Goal: Communication & Community: Share content

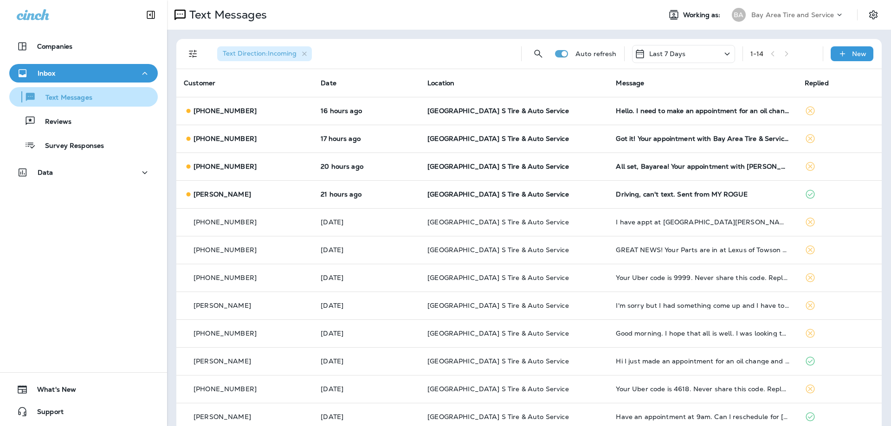
click at [73, 96] on p "Text Messages" at bounding box center [64, 98] width 56 height 9
click at [140, 71] on icon "button" at bounding box center [144, 74] width 11 height 12
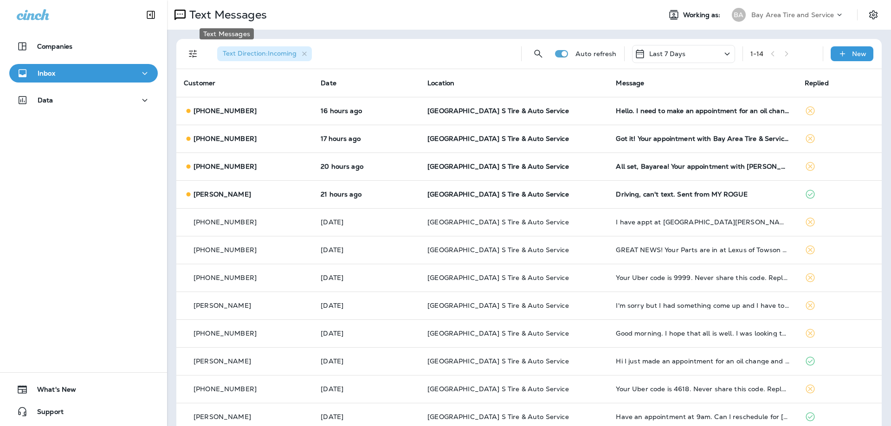
click at [212, 17] on p "Text Messages" at bounding box center [226, 15] width 81 height 14
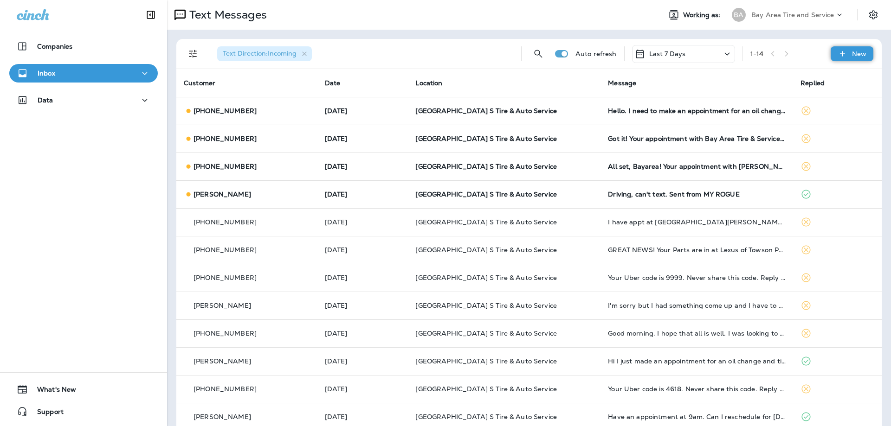
click at [852, 53] on p "New" at bounding box center [859, 53] width 14 height 7
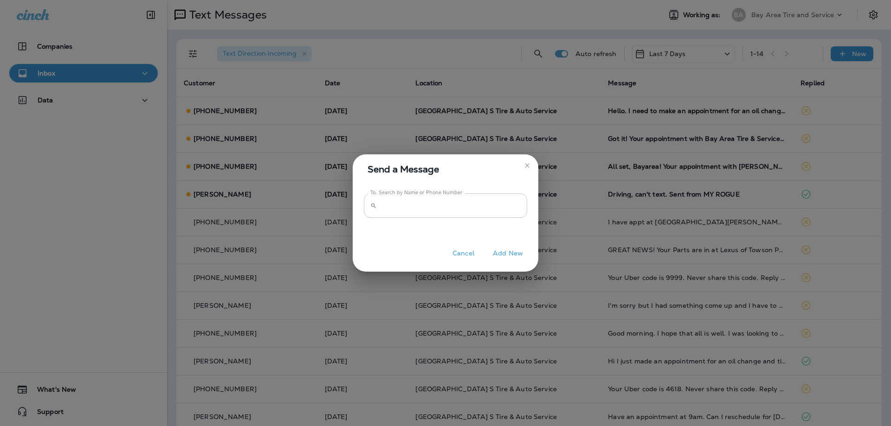
click at [377, 206] on div "​ To: Search by Name or Phone Number" at bounding box center [445, 205] width 163 height 25
type input "**********"
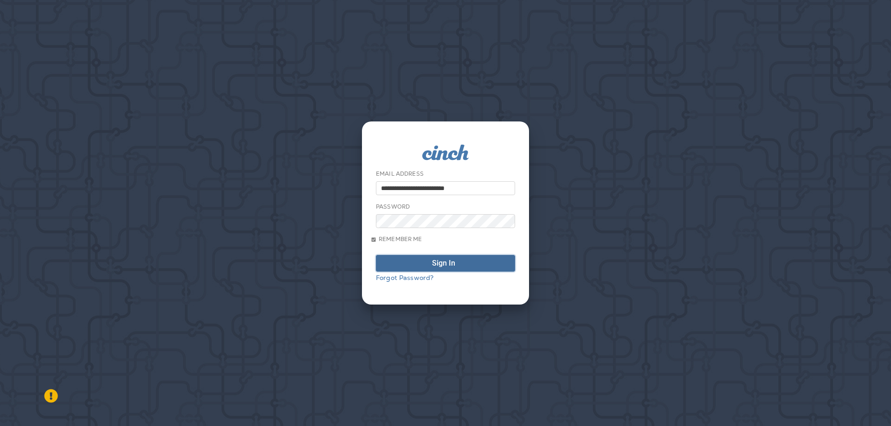
click at [432, 266] on div "Sign In" at bounding box center [443, 263] width 23 height 7
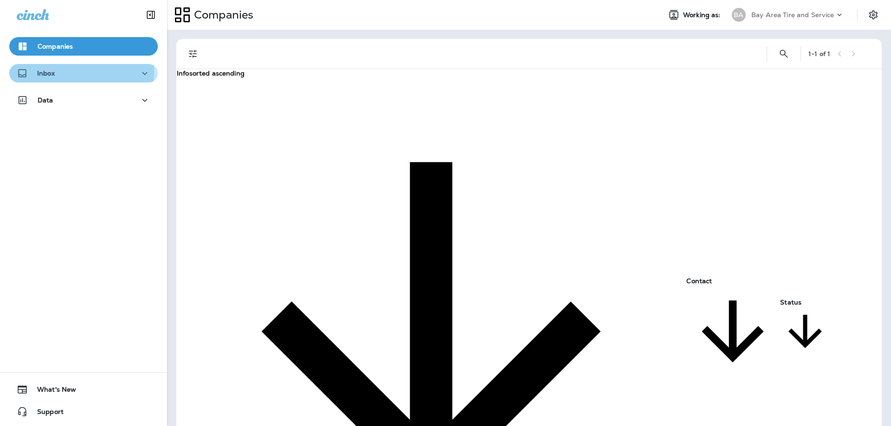
click at [41, 72] on p "Inbox" at bounding box center [46, 73] width 18 height 7
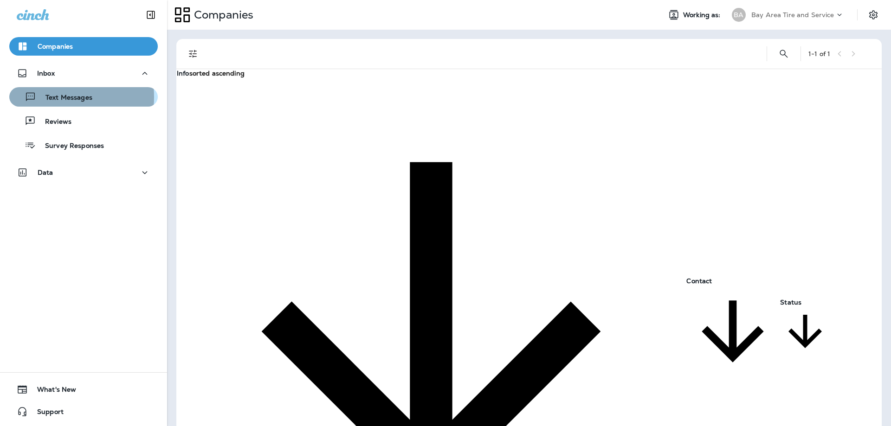
click at [54, 97] on p "Text Messages" at bounding box center [64, 98] width 56 height 9
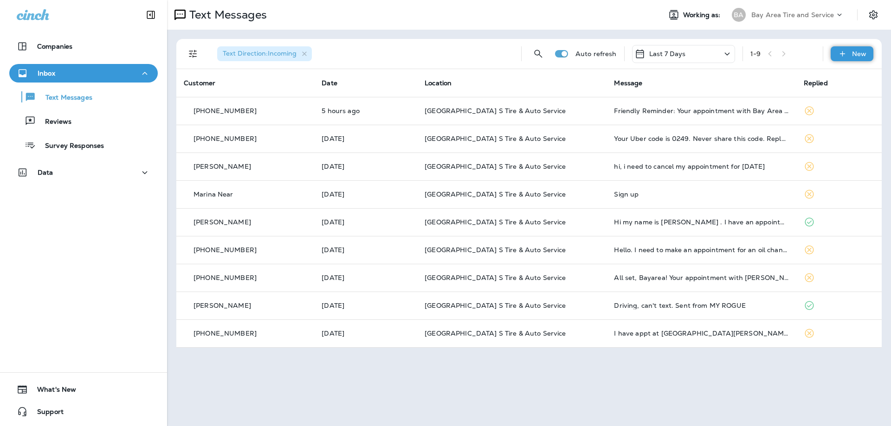
click at [854, 52] on p "New" at bounding box center [859, 53] width 14 height 7
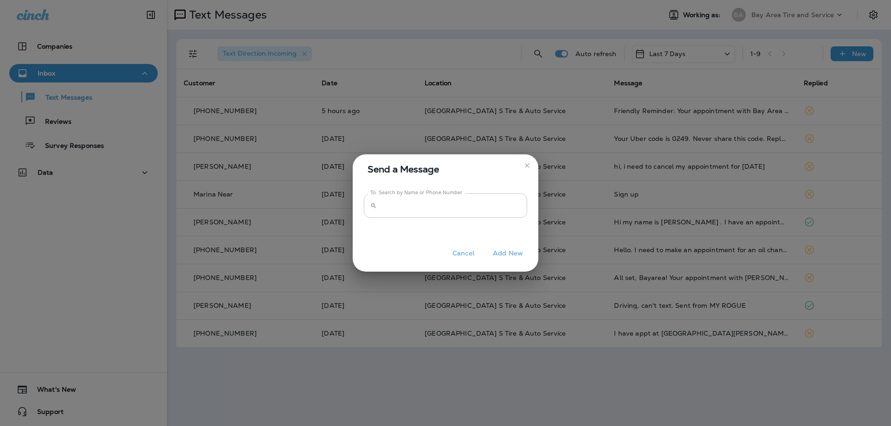
click at [403, 207] on input "To: Search by Name or Phone Number" at bounding box center [453, 205] width 147 height 25
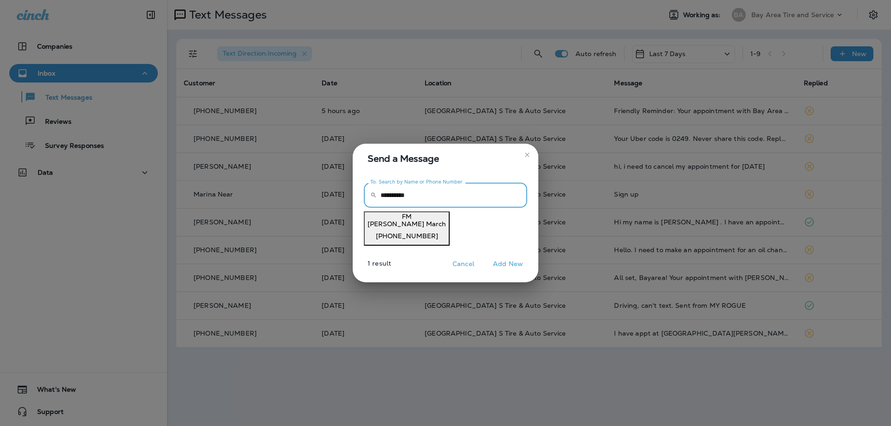
type input "**********"
click at [413, 232] on p "[PHONE_NUMBER]" at bounding box center [406, 235] width 78 height 7
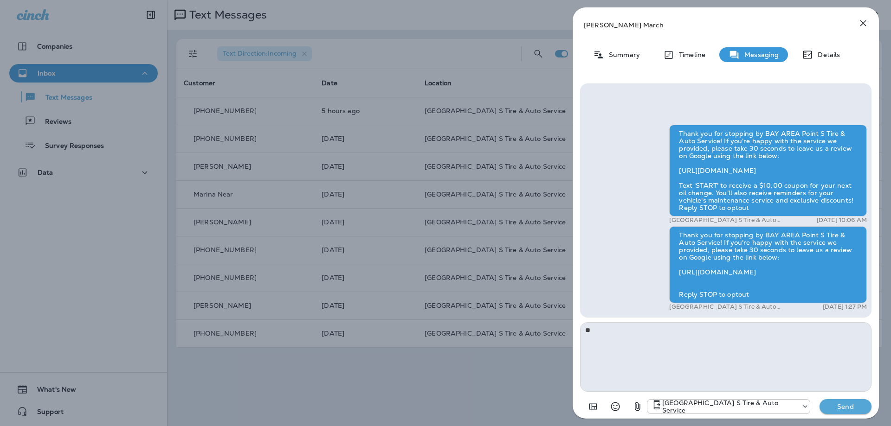
type textarea "*"
type textarea "**********"
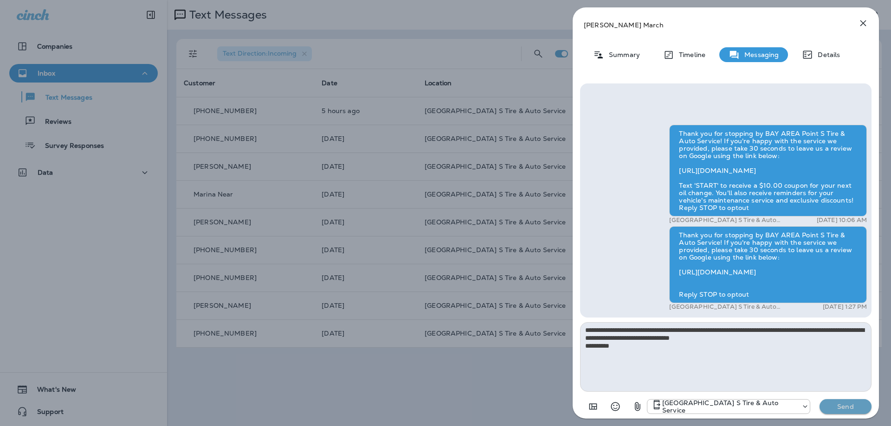
click at [831, 402] on button "Send" at bounding box center [845, 406] width 52 height 15
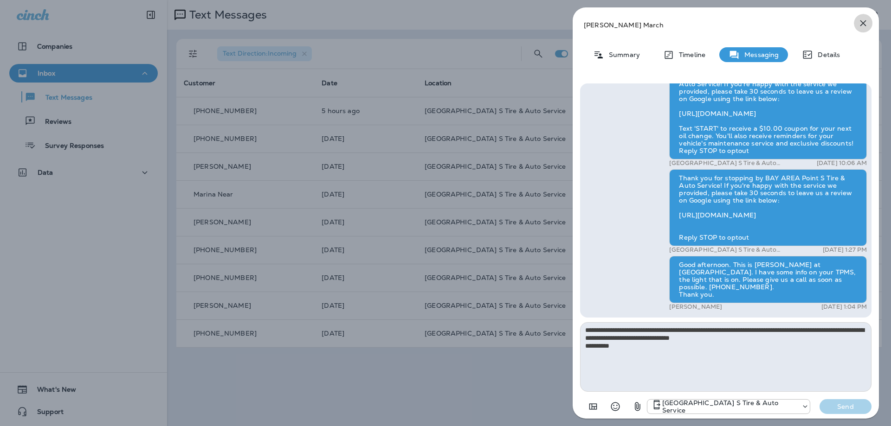
click at [860, 24] on icon "button" at bounding box center [862, 23] width 11 height 11
